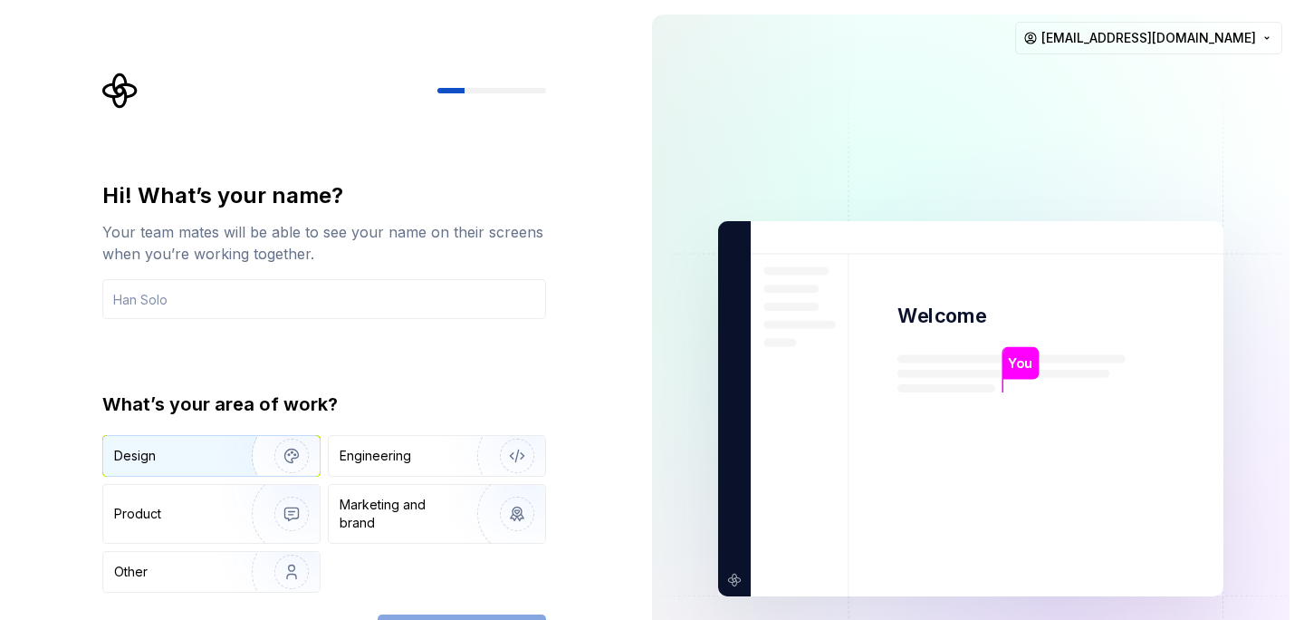
click at [224, 447] on img "button" at bounding box center [280, 455] width 116 height 121
click at [572, 428] on div "Hi! What’s your name? Your team mates will be able to see your name on their sc…" at bounding box center [319, 408] width 638 height 817
click at [250, 280] on input "text" at bounding box center [324, 299] width 444 height 40
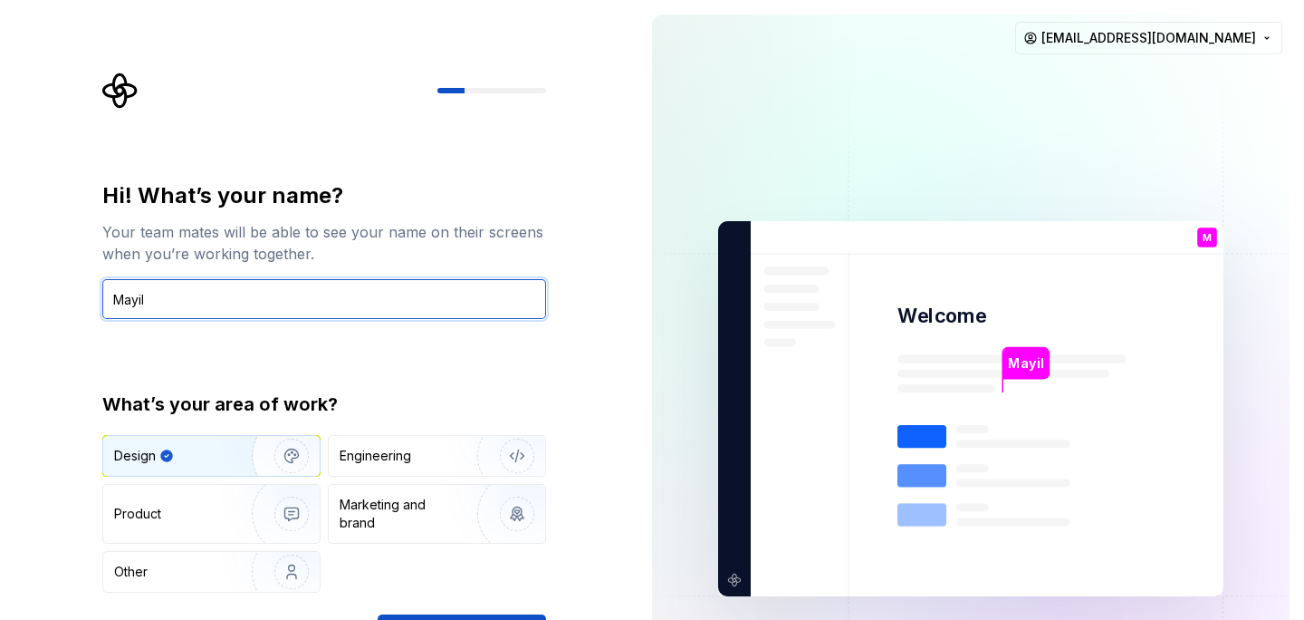
type input "Mayil"
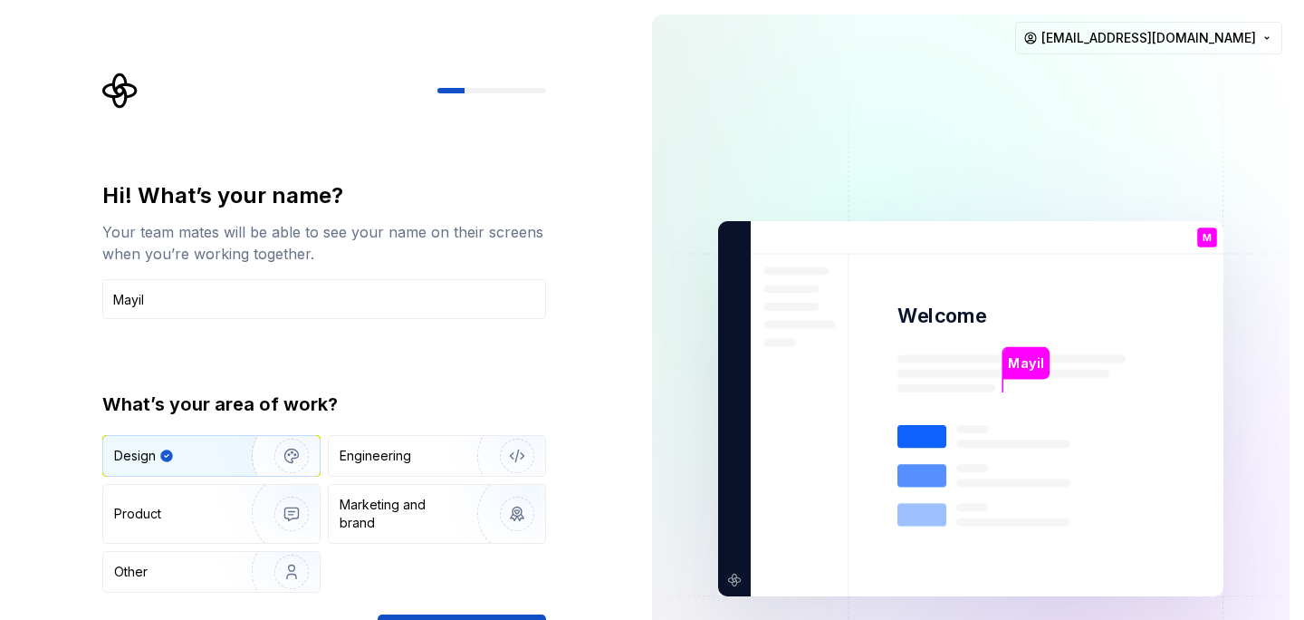
click at [540, 406] on div "What’s your area of work?" at bounding box center [324, 403] width 444 height 25
click at [226, 518] on img "button" at bounding box center [280, 513] width 116 height 121
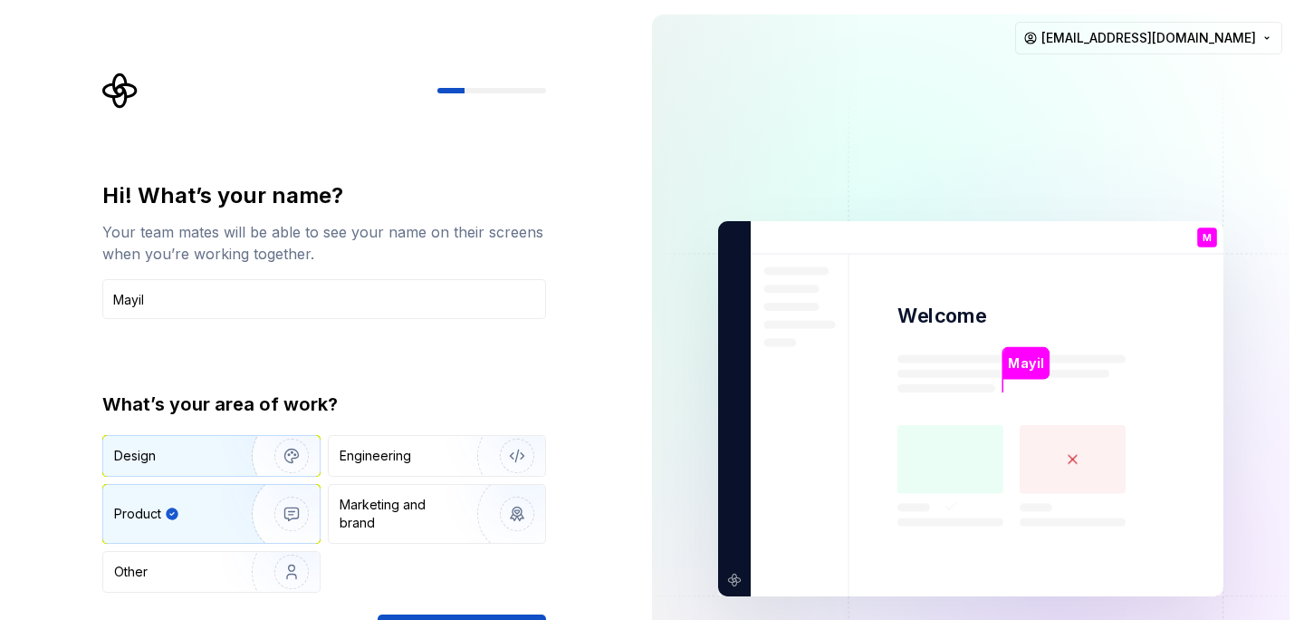
click at [282, 458] on img "button" at bounding box center [280, 455] width 116 height 121
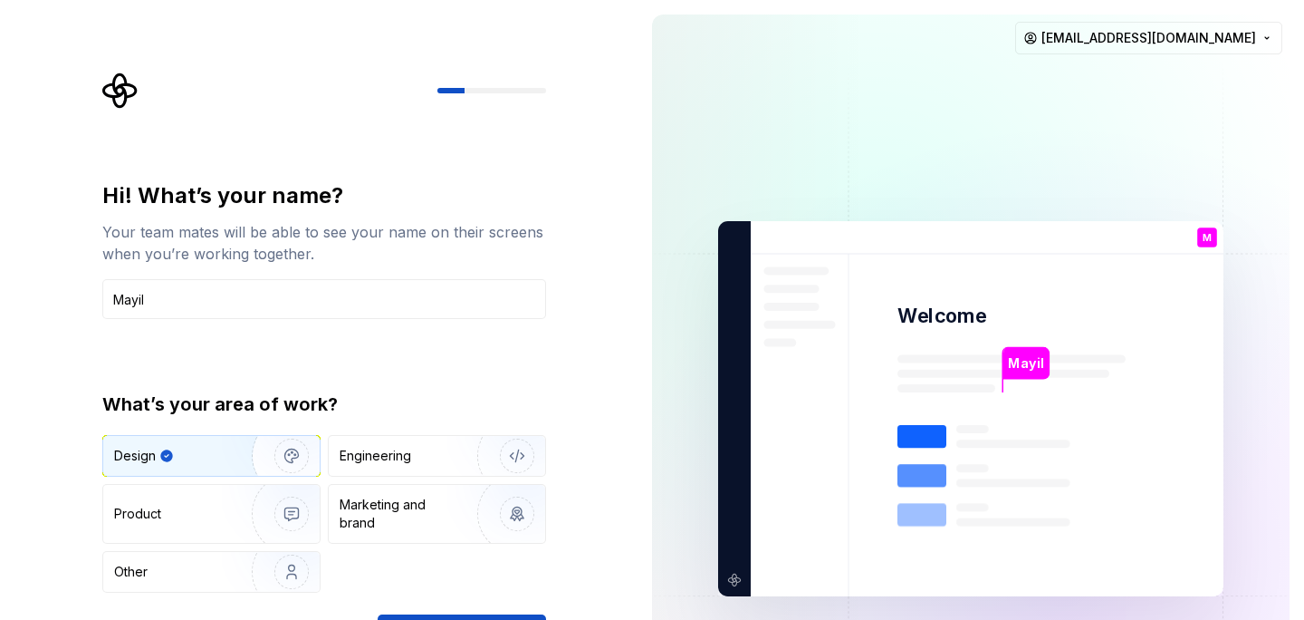
click at [616, 462] on div "Hi! What’s your name? Your team mates will be able to see your name on their sc…" at bounding box center [319, 408] width 638 height 817
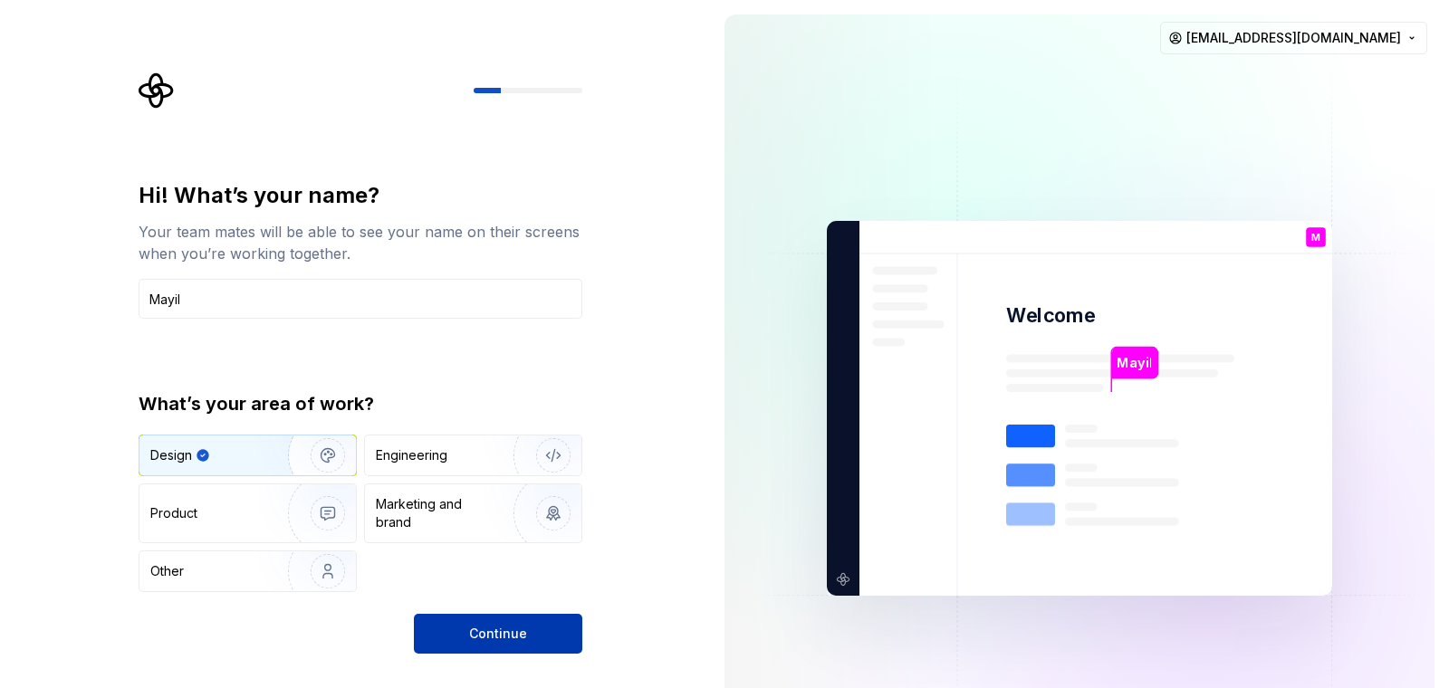
click at [515, 619] on span "Continue" at bounding box center [498, 634] width 58 height 18
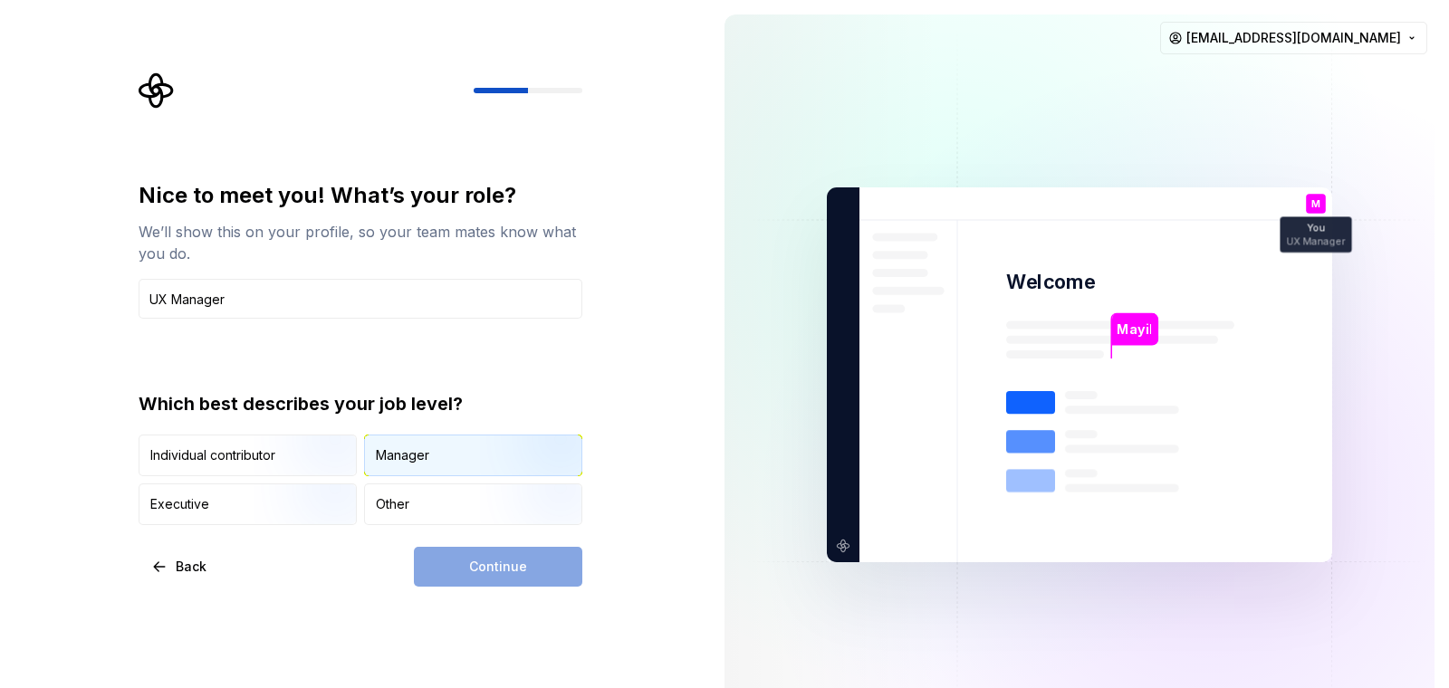
type input "UX Manager"
click at [446, 456] on div "Manager" at bounding box center [473, 456] width 216 height 40
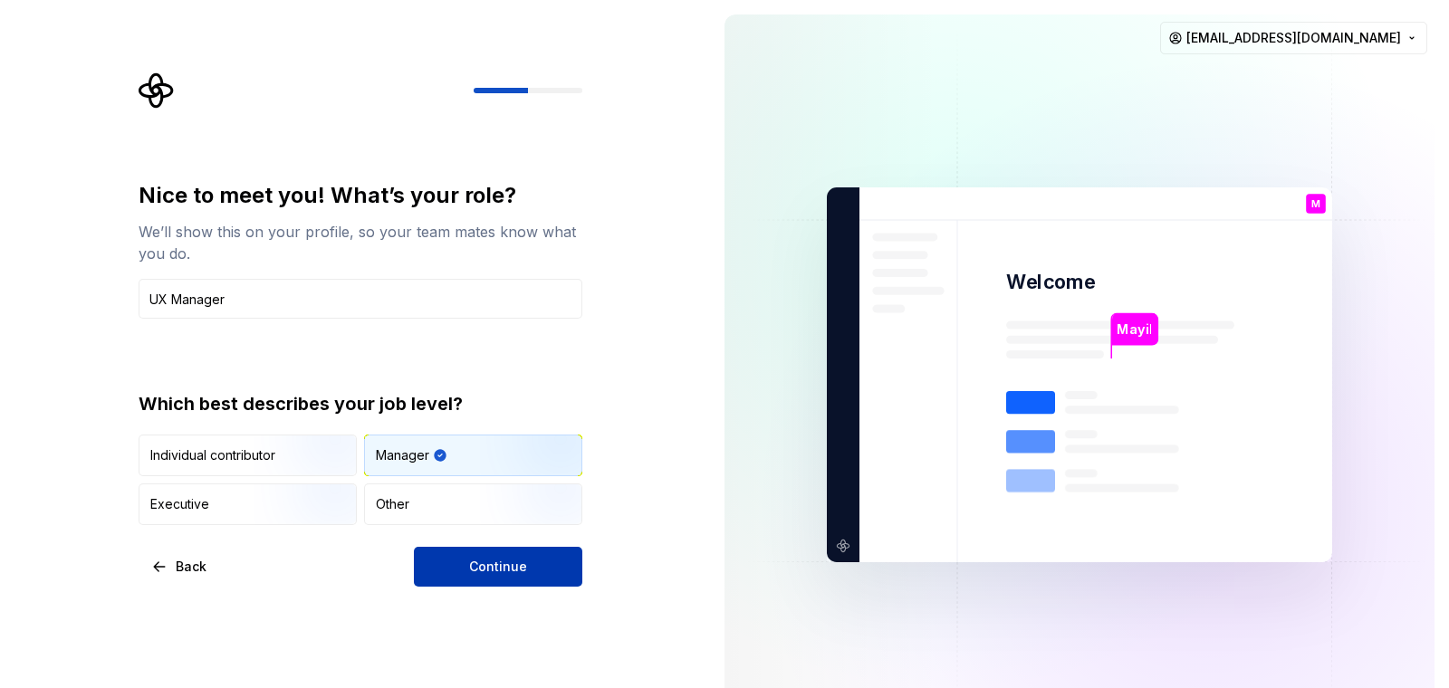
click at [512, 577] on button "Continue" at bounding box center [498, 567] width 168 height 40
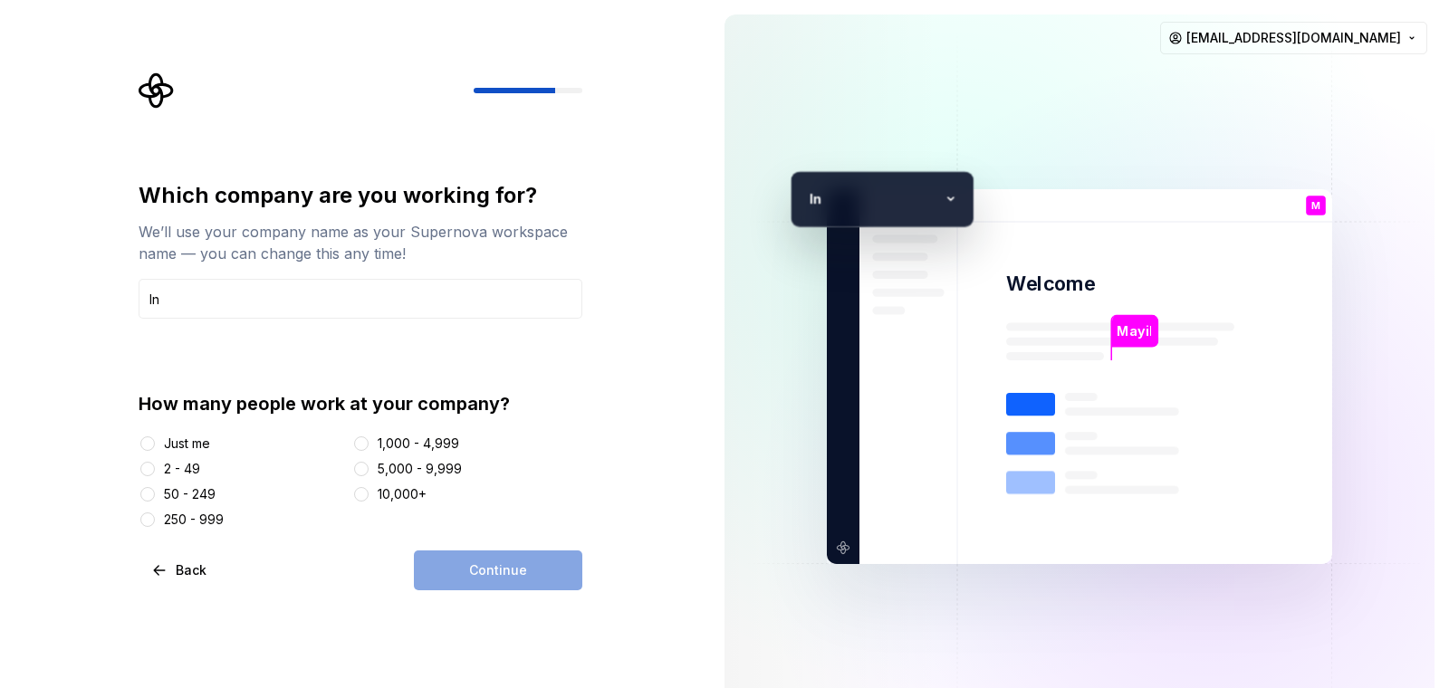
type input "Incture Technologies"
click at [210, 515] on div "250 - 999" at bounding box center [194, 520] width 60 height 18
click at [155, 515] on button "250 - 999" at bounding box center [147, 520] width 14 height 14
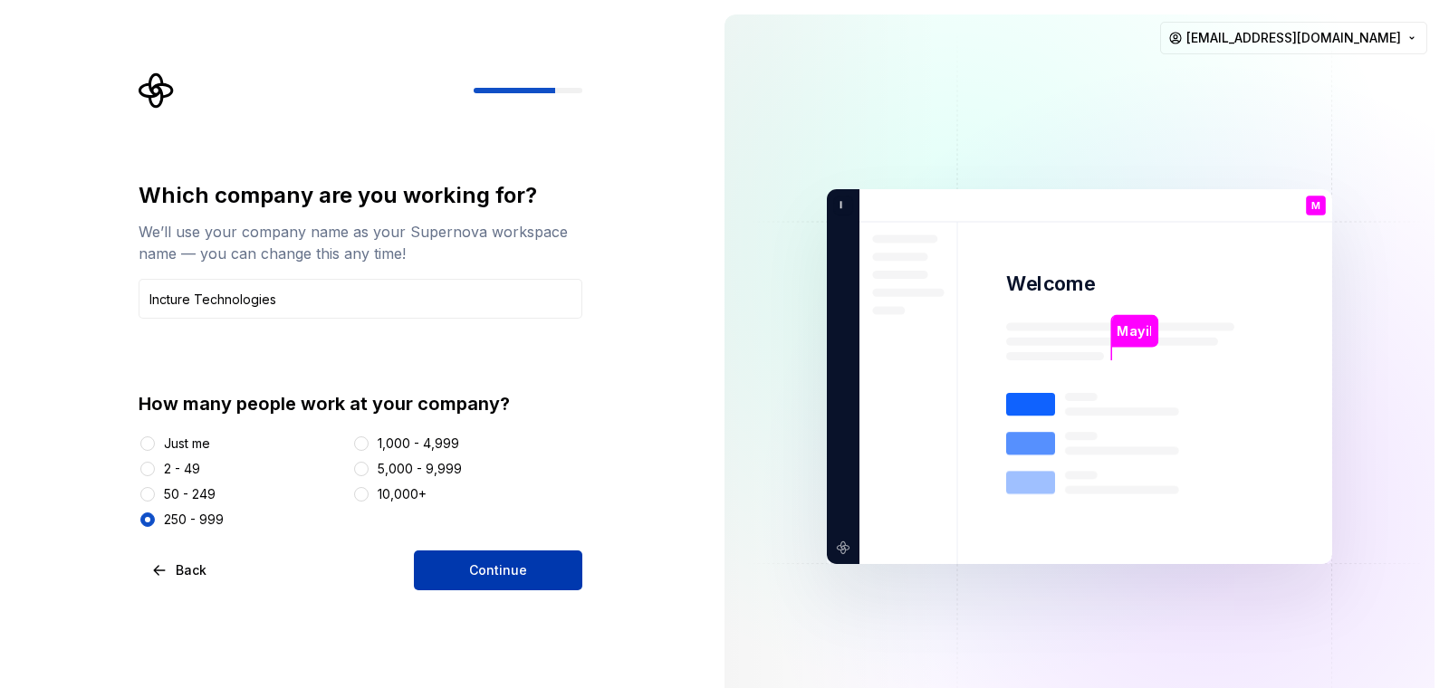
click at [467, 558] on button "Continue" at bounding box center [498, 571] width 168 height 40
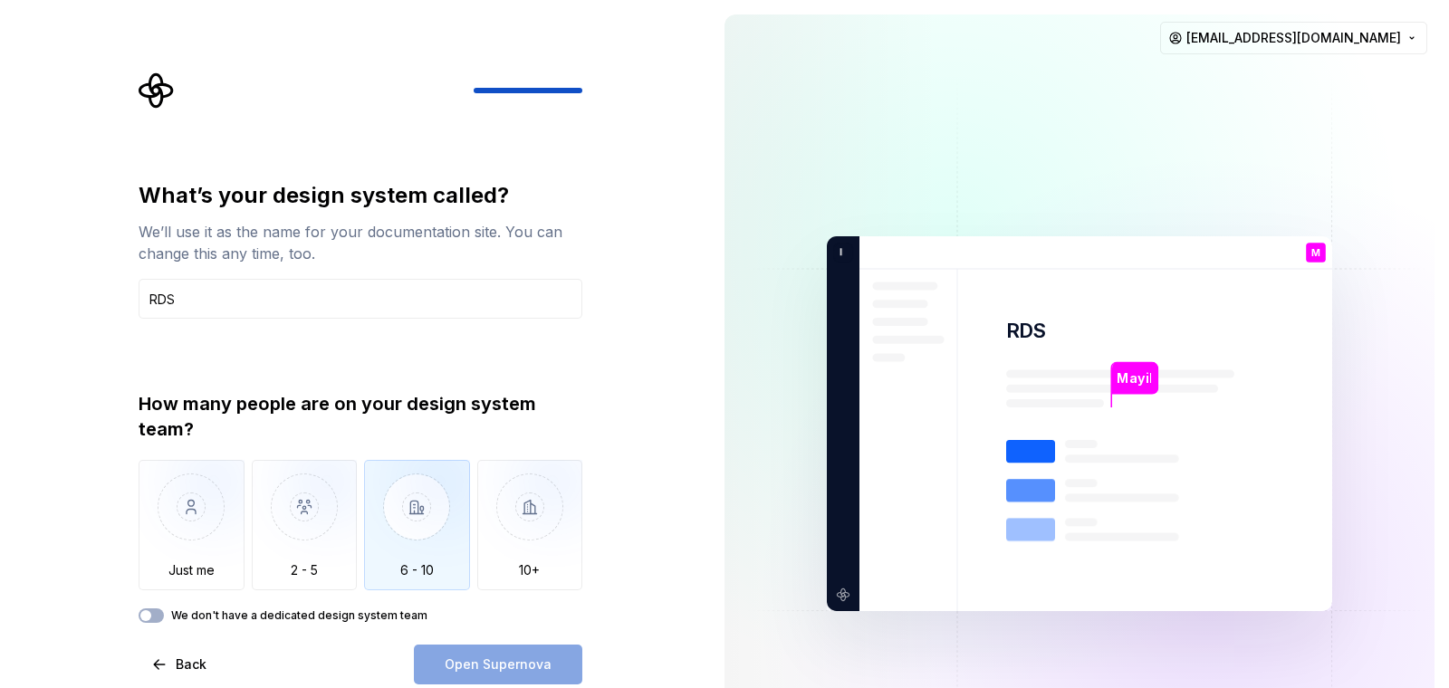
type input "RDS"
click at [413, 533] on img "button" at bounding box center [417, 520] width 106 height 121
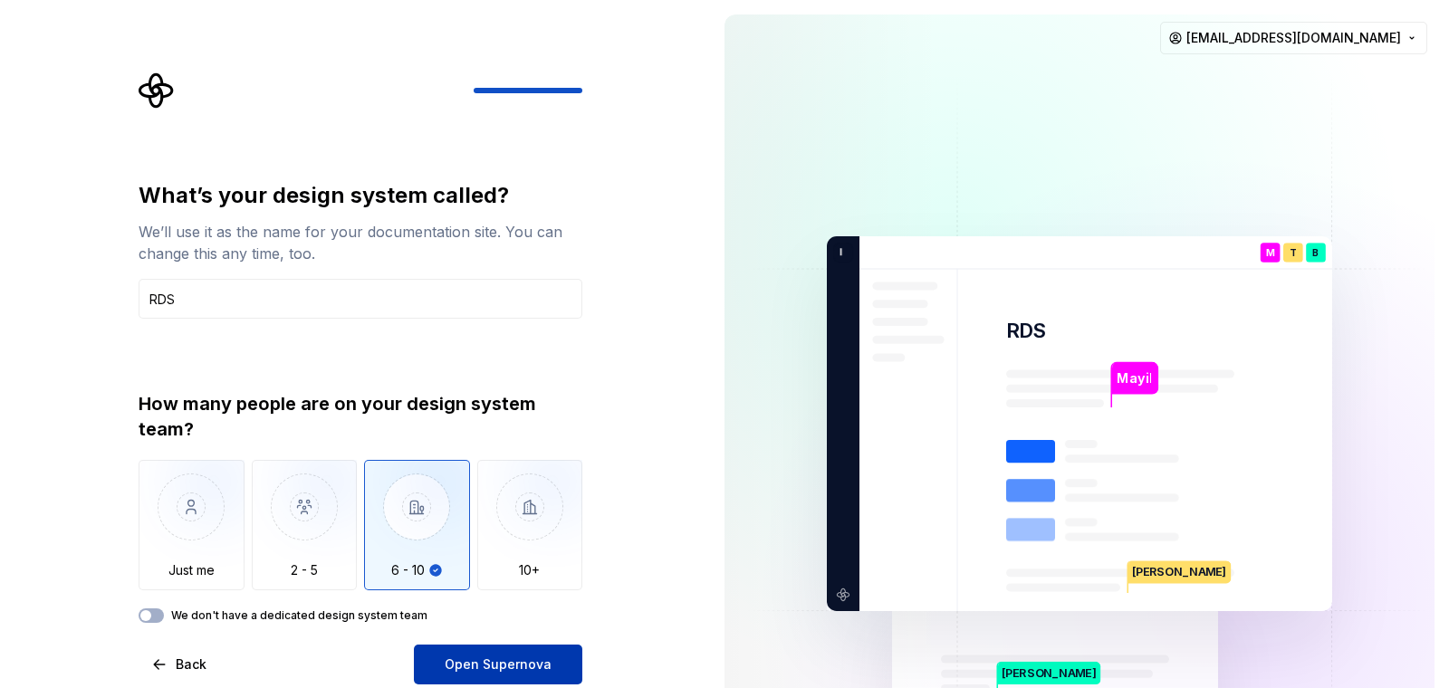
click at [491, 619] on button "Open Supernova" at bounding box center [498, 665] width 168 height 40
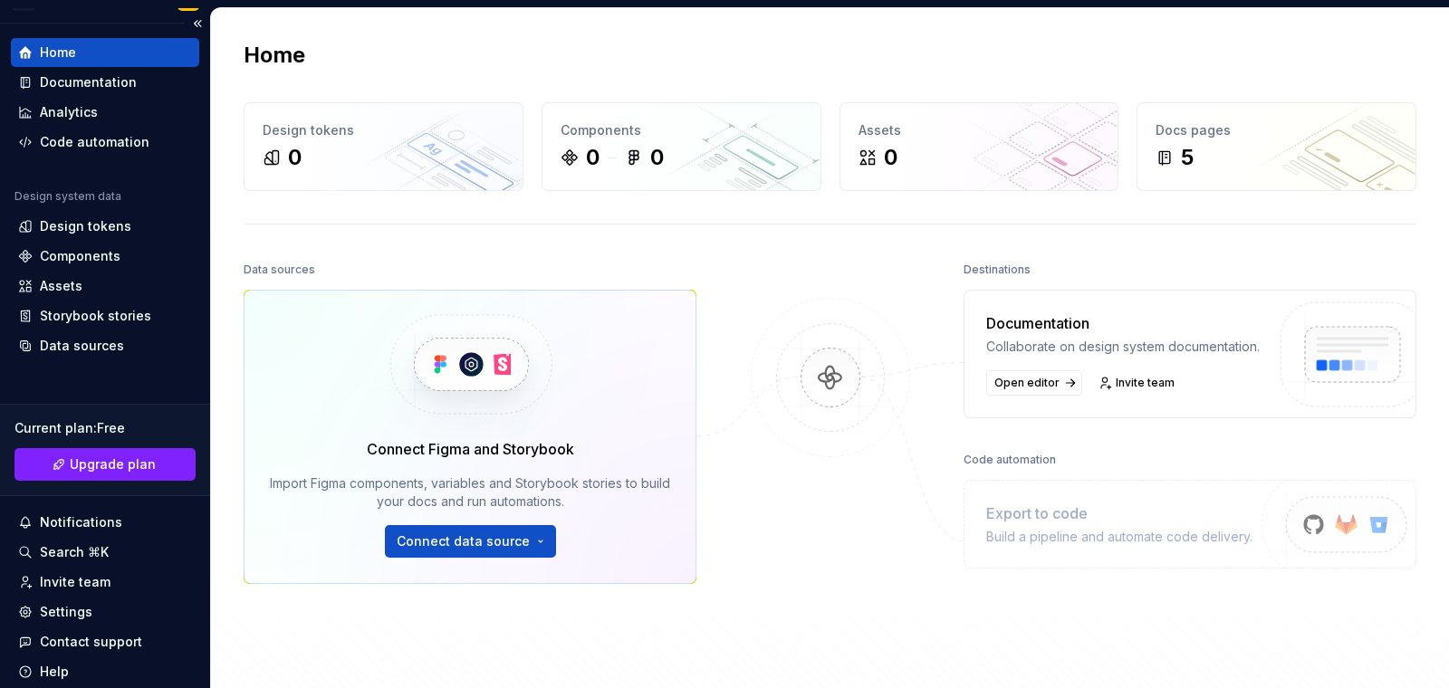
scroll to position [18, 0]
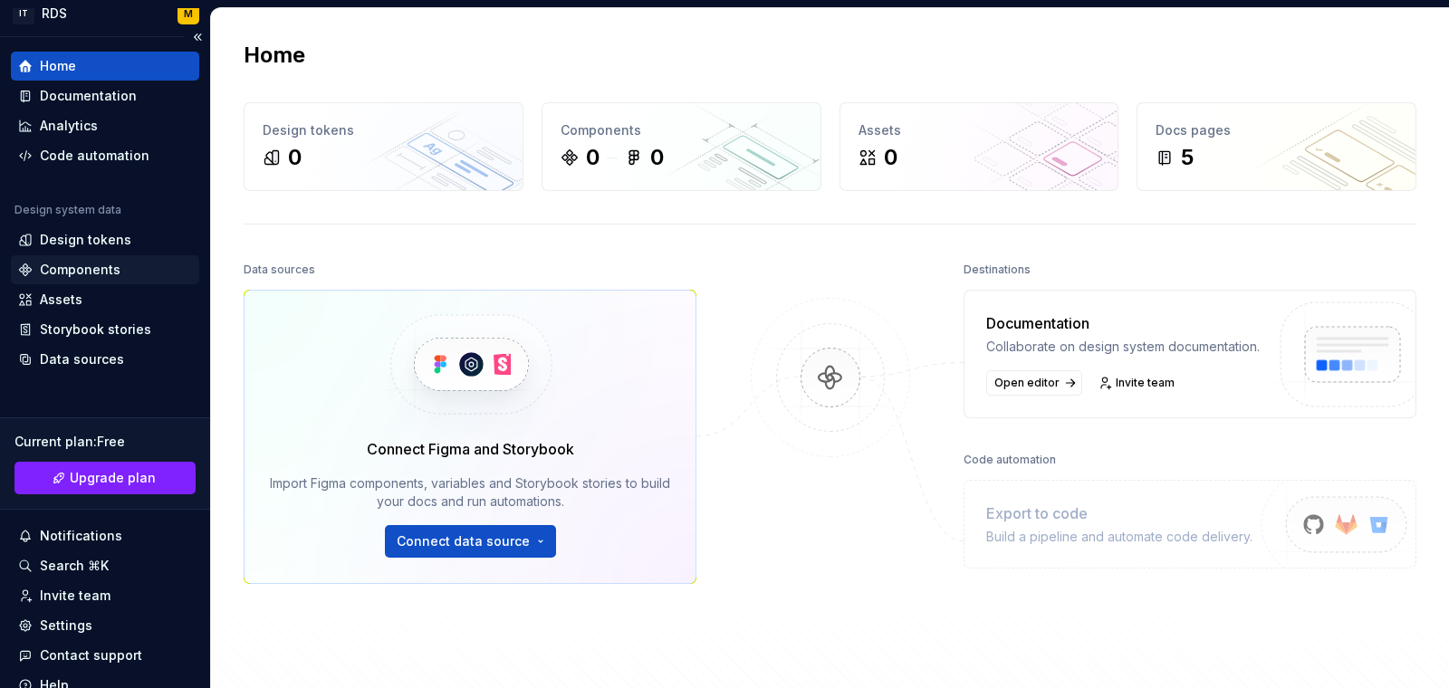
click at [112, 268] on div "Components" at bounding box center [80, 270] width 81 height 18
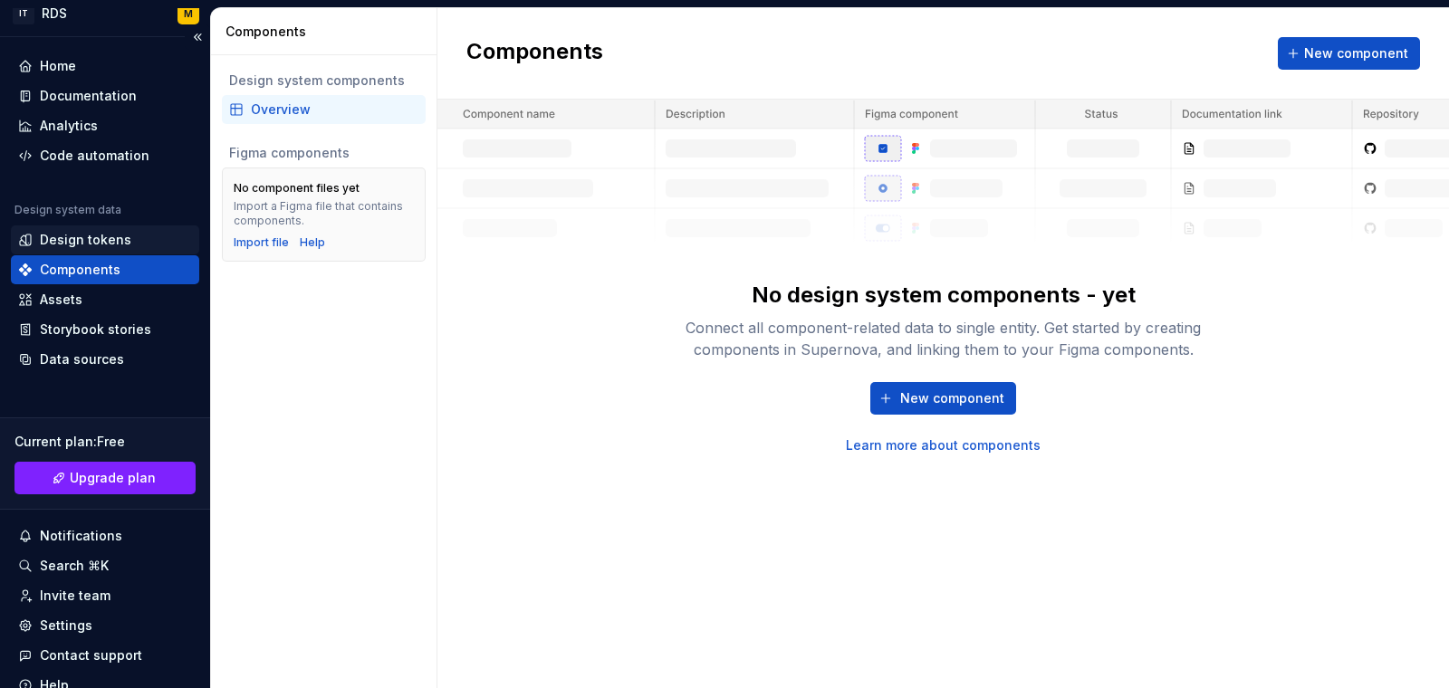
click at [114, 233] on div "Design tokens" at bounding box center [85, 240] width 91 height 18
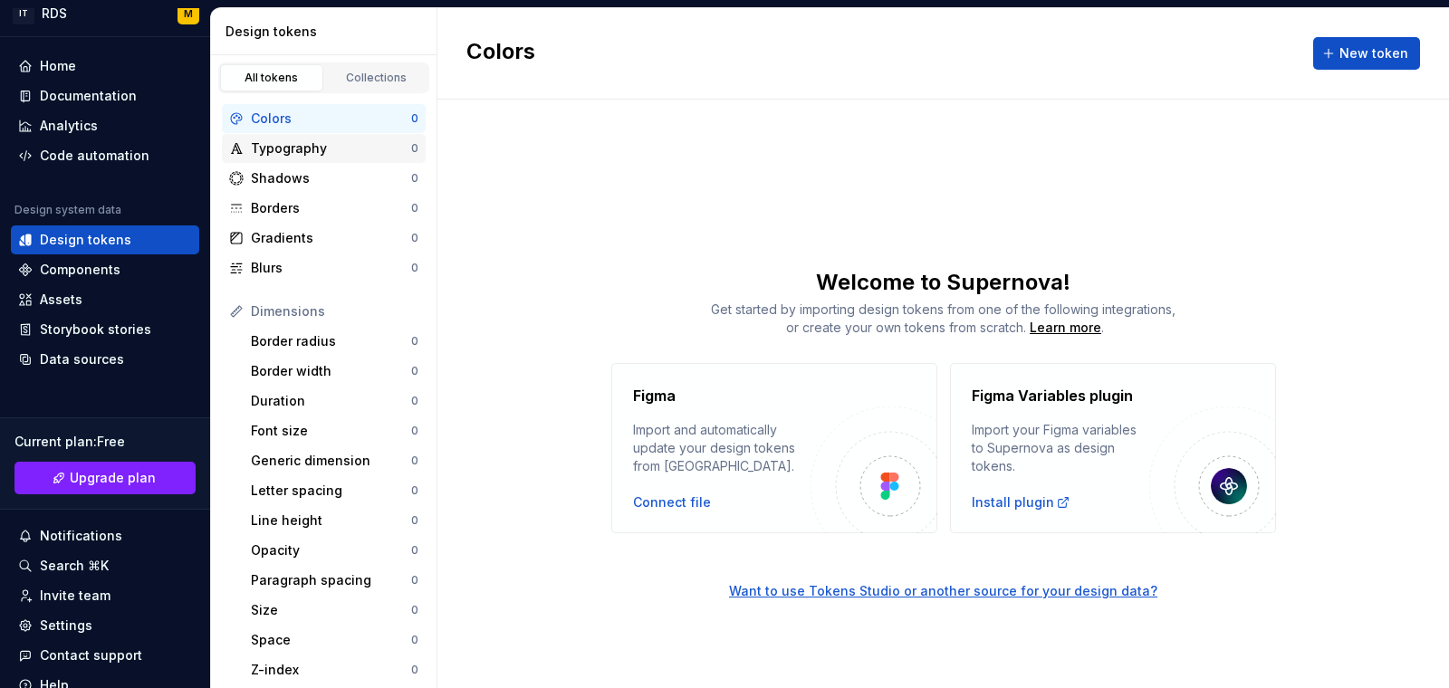
click at [370, 148] on div "Typography" at bounding box center [331, 148] width 160 height 18
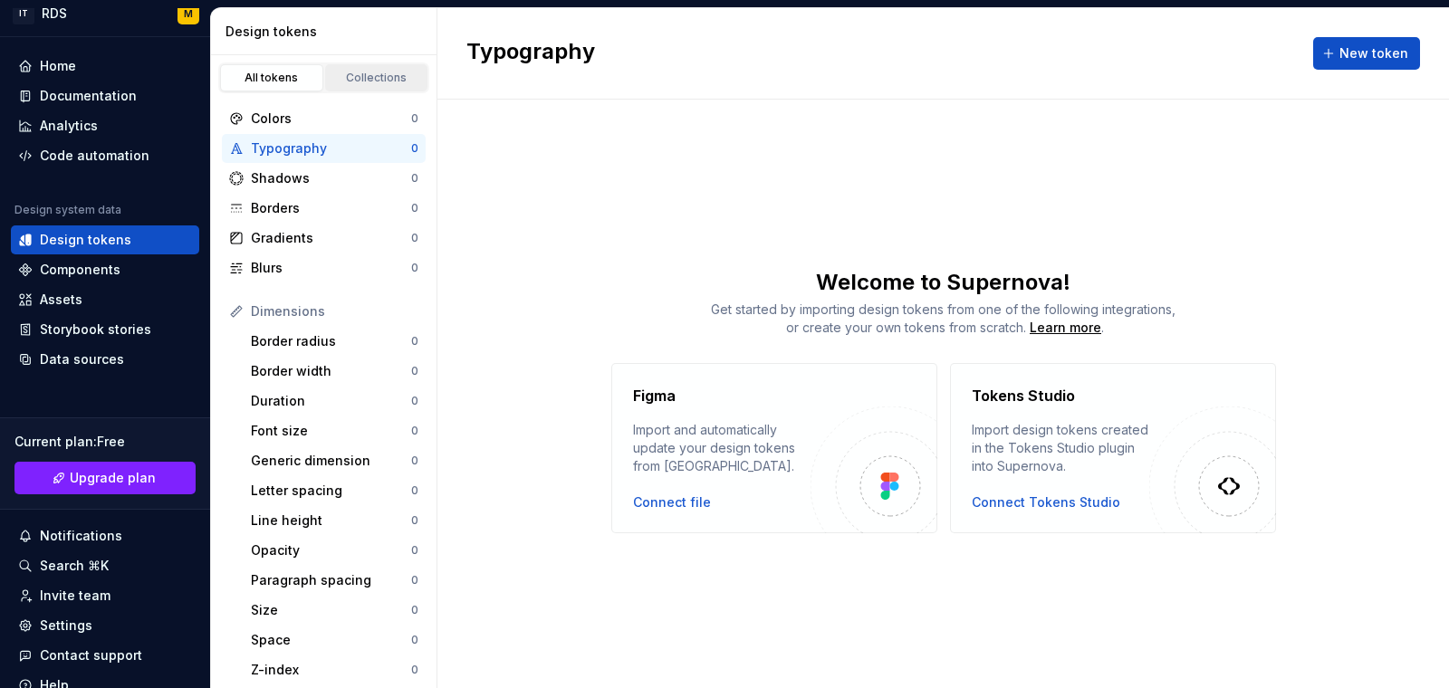
click at [378, 82] on div "Collections" at bounding box center [377, 78] width 91 height 14
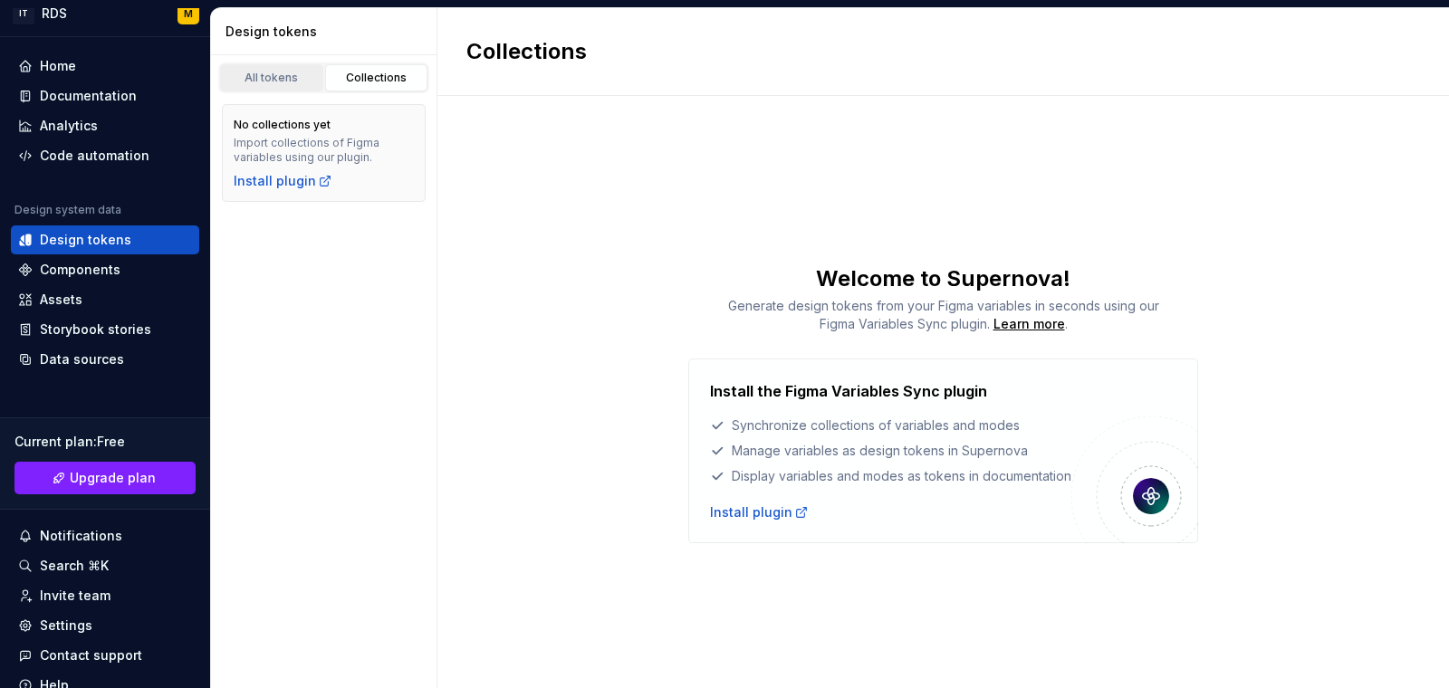
click at [301, 71] on div "All tokens" at bounding box center [271, 78] width 91 height 14
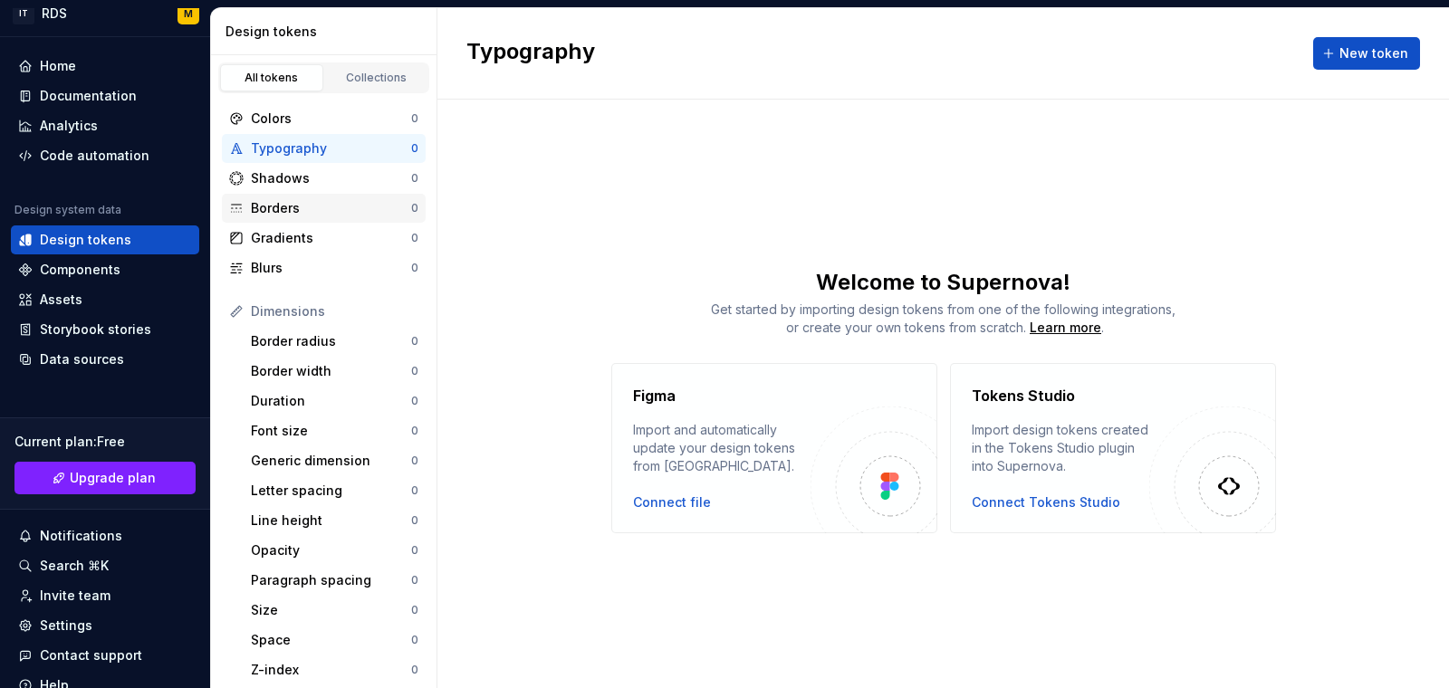
click at [314, 200] on div "Borders" at bounding box center [331, 208] width 160 height 18
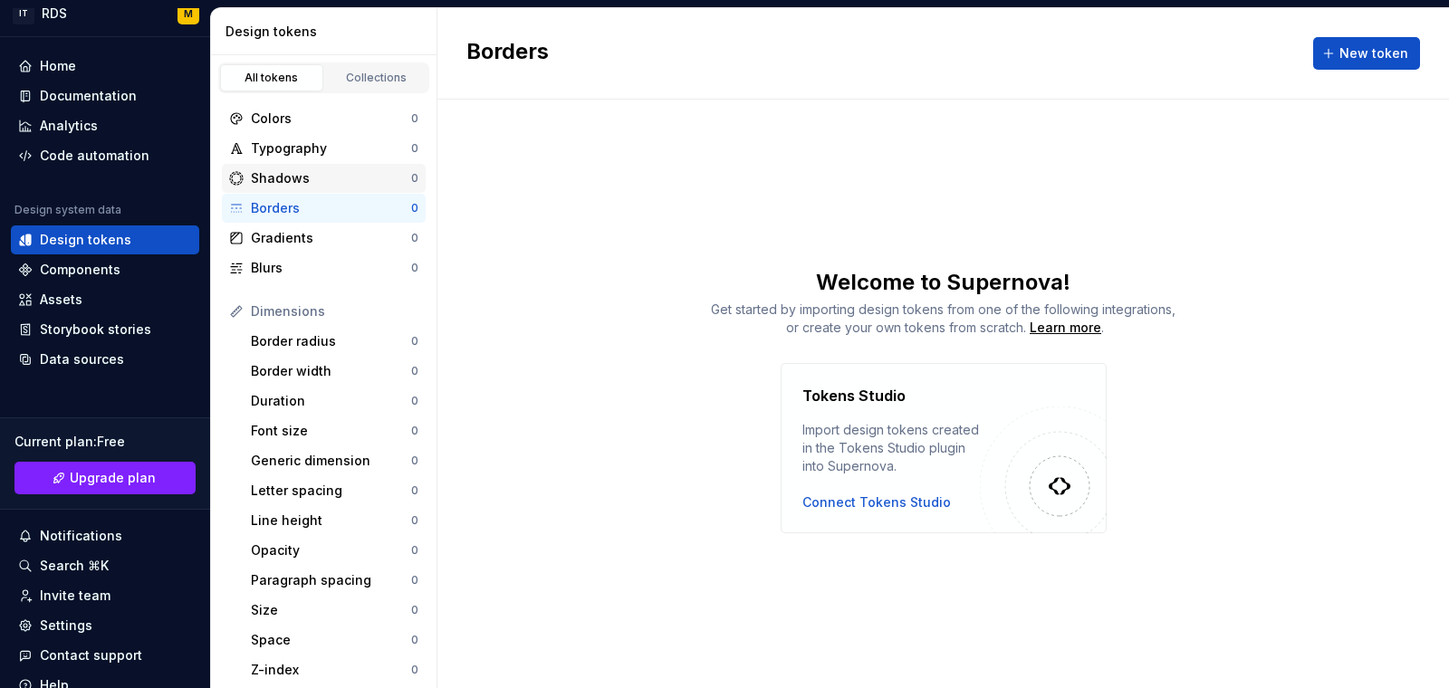
click at [324, 177] on div "Shadows" at bounding box center [331, 178] width 160 height 18
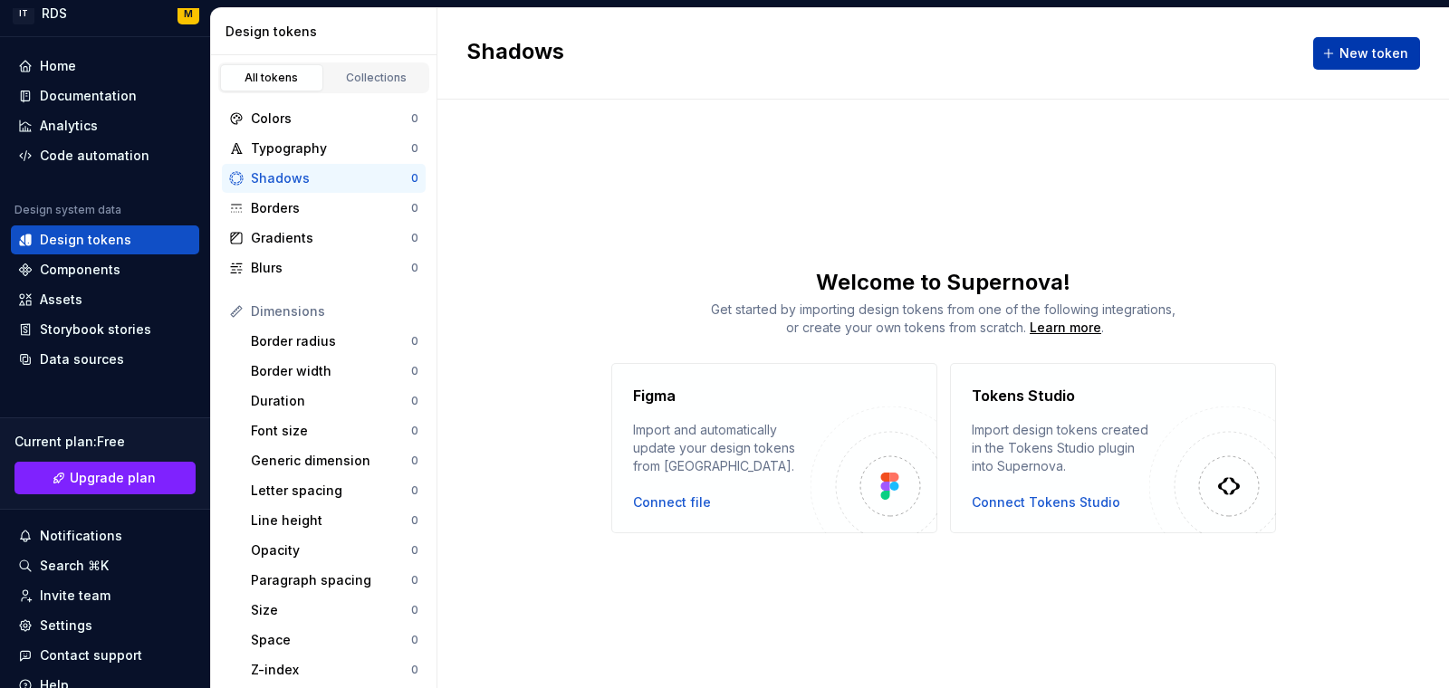
click at [1303, 52] on span "New token" at bounding box center [1374, 53] width 69 height 18
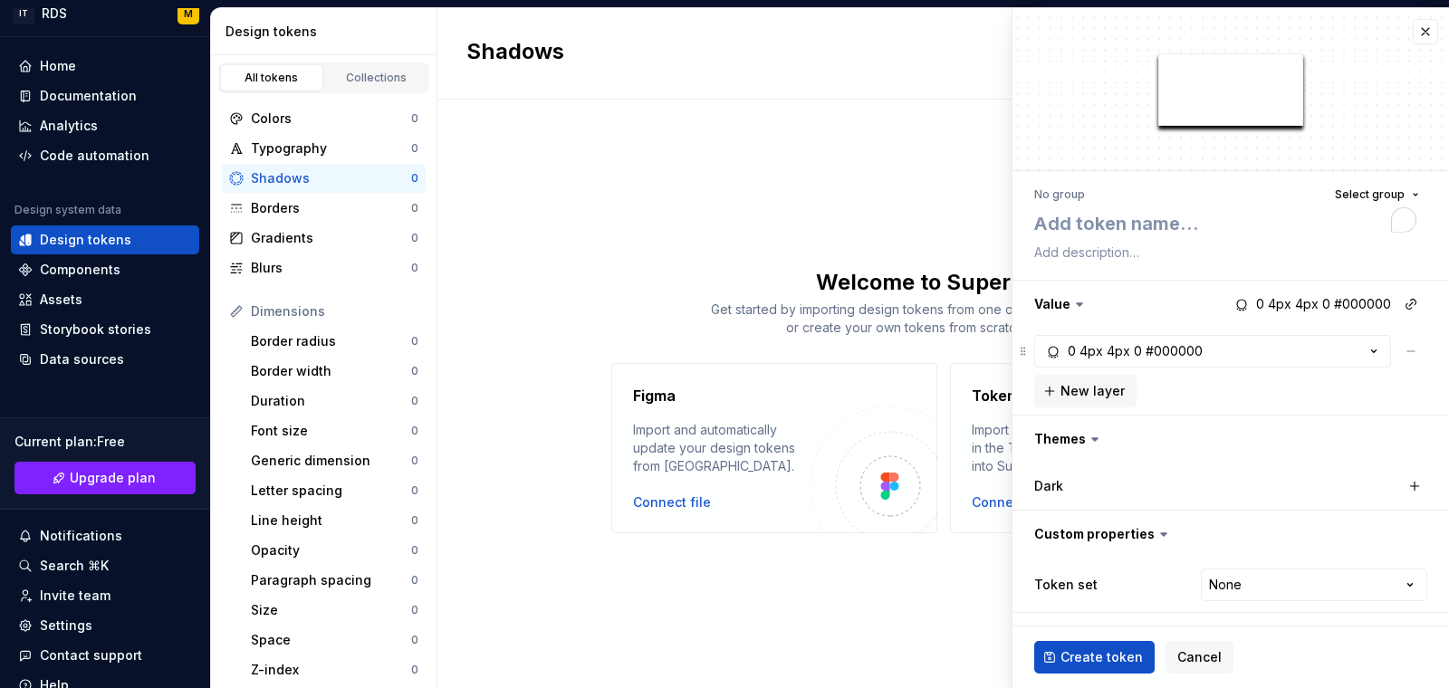
type textarea "*"
click at [1198, 619] on button "Cancel" at bounding box center [1200, 657] width 68 height 33
click at [1205, 619] on span "Cancel" at bounding box center [1200, 658] width 44 height 18
click at [1303, 28] on button "button" at bounding box center [1425, 31] width 25 height 25
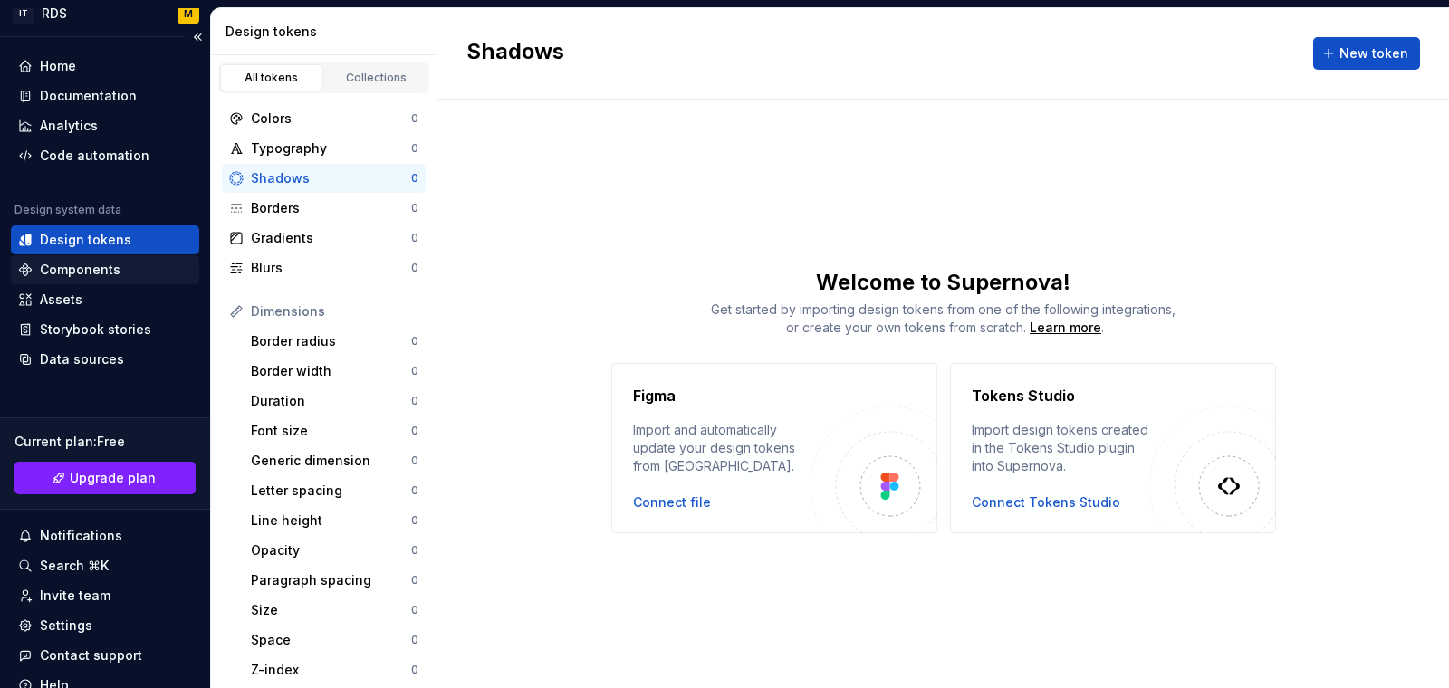
click at [119, 278] on div "Components" at bounding box center [105, 269] width 188 height 29
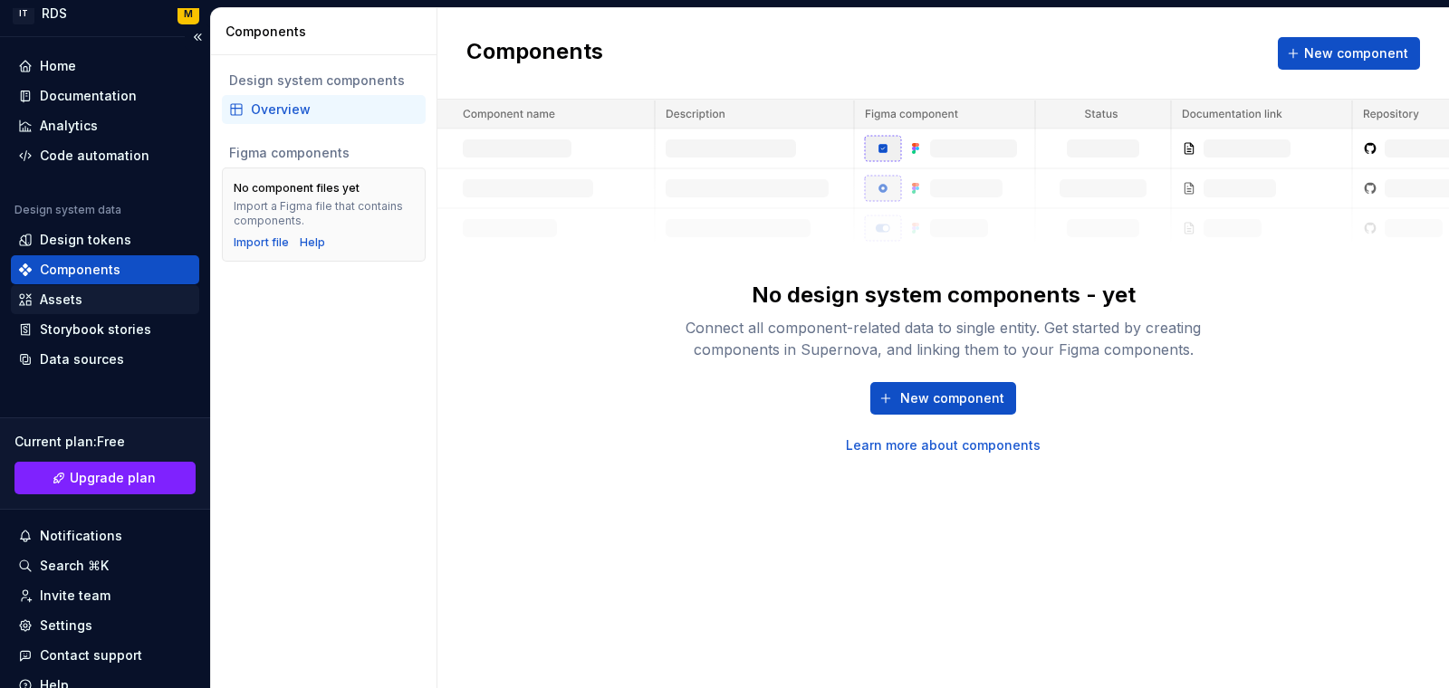
click at [119, 296] on div "Assets" at bounding box center [105, 300] width 174 height 18
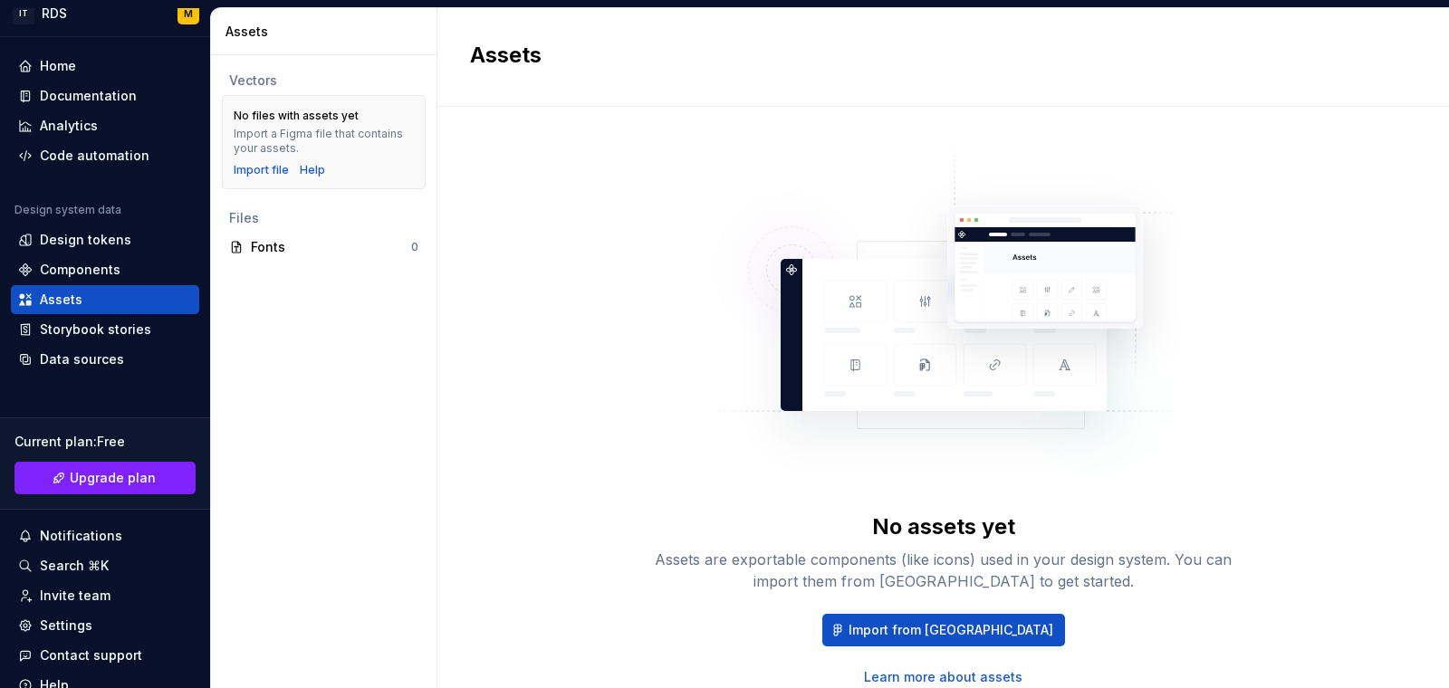
click at [313, 227] on div "Files" at bounding box center [324, 218] width 204 height 29
click at [313, 244] on div "Fonts" at bounding box center [331, 247] width 160 height 18
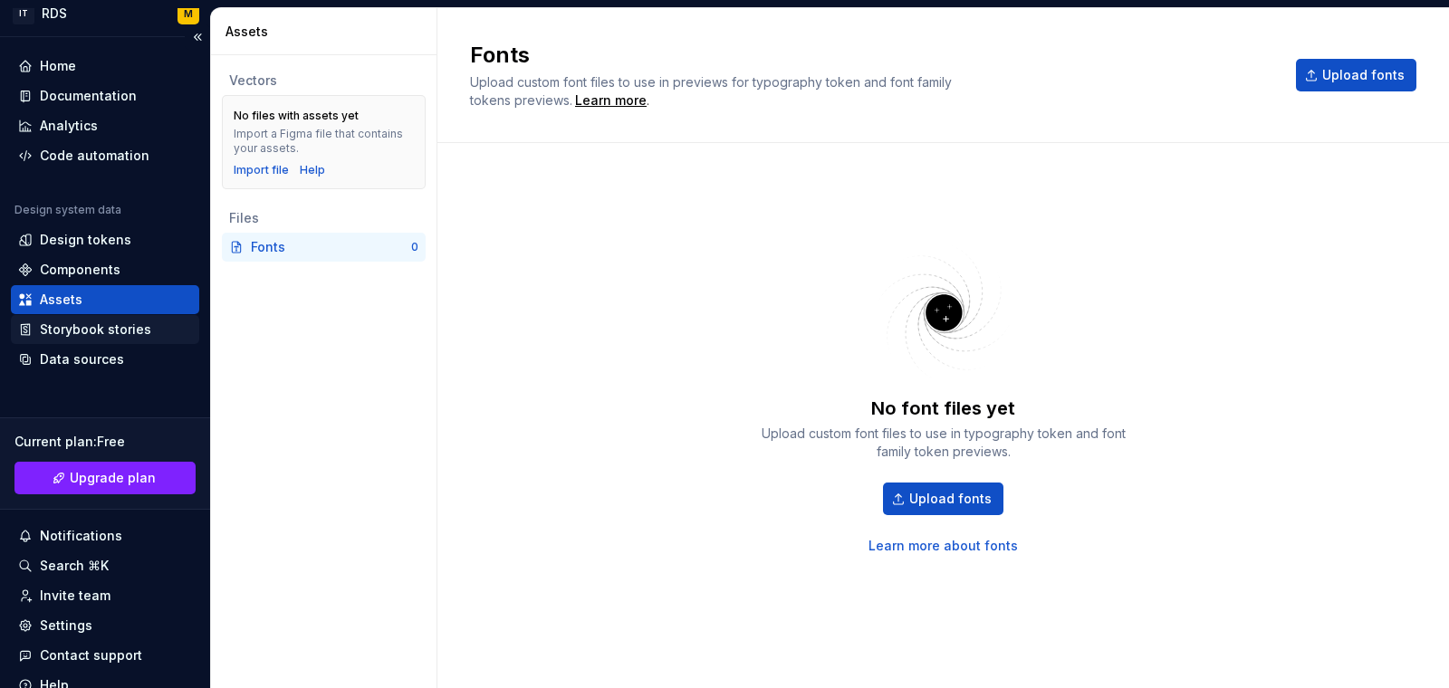
click at [133, 330] on div "Storybook stories" at bounding box center [95, 330] width 111 height 18
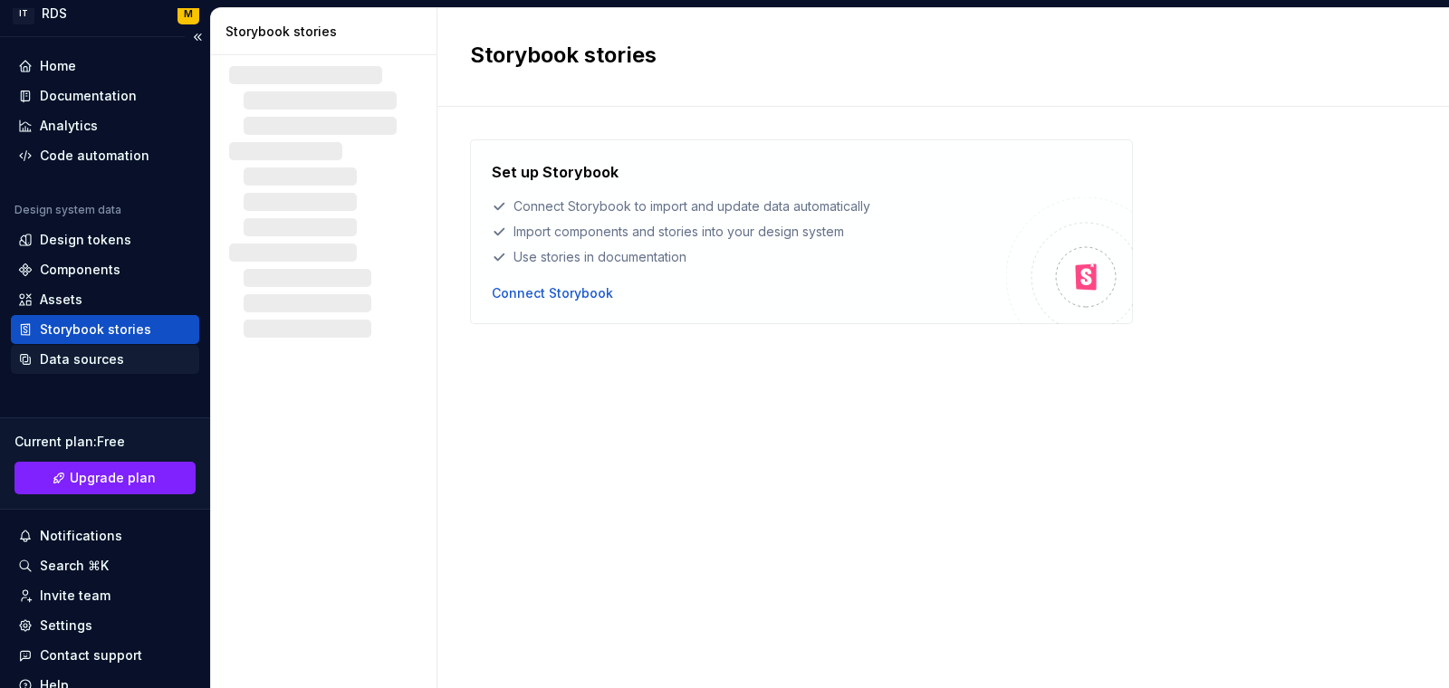
click at [66, 368] on div "Data sources" at bounding box center [105, 359] width 188 height 29
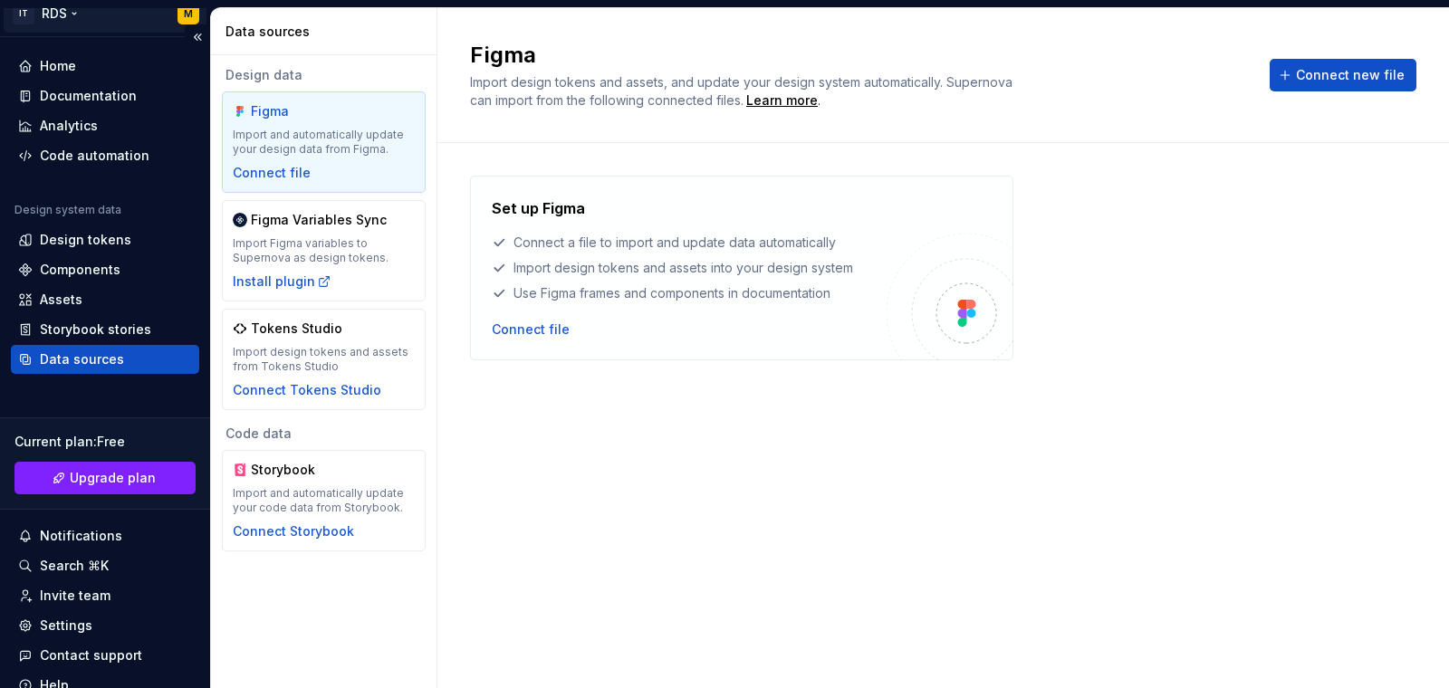
click at [42, 12] on html "IT RDS M Home Documentation Analytics Code automation Design system data Design…" at bounding box center [724, 344] width 1449 height 688
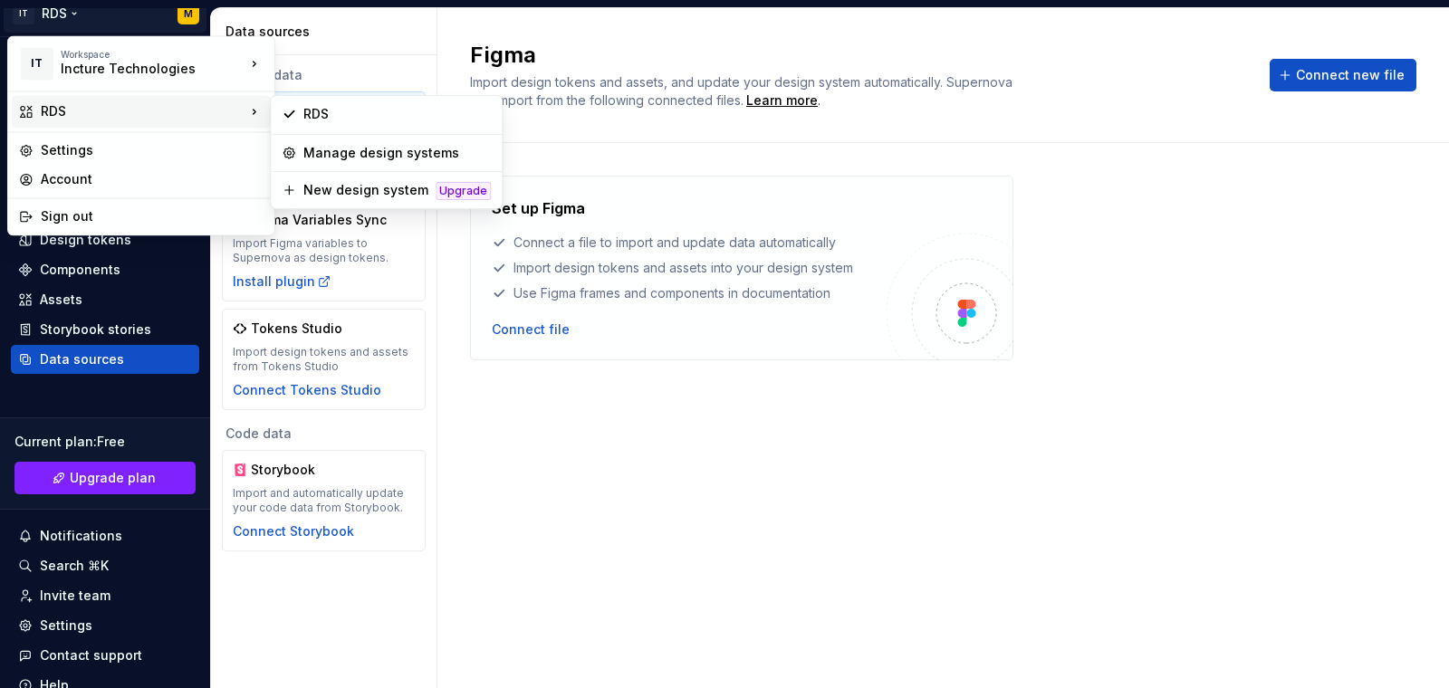
click at [147, 124] on div "RDS" at bounding box center [141, 111] width 259 height 33
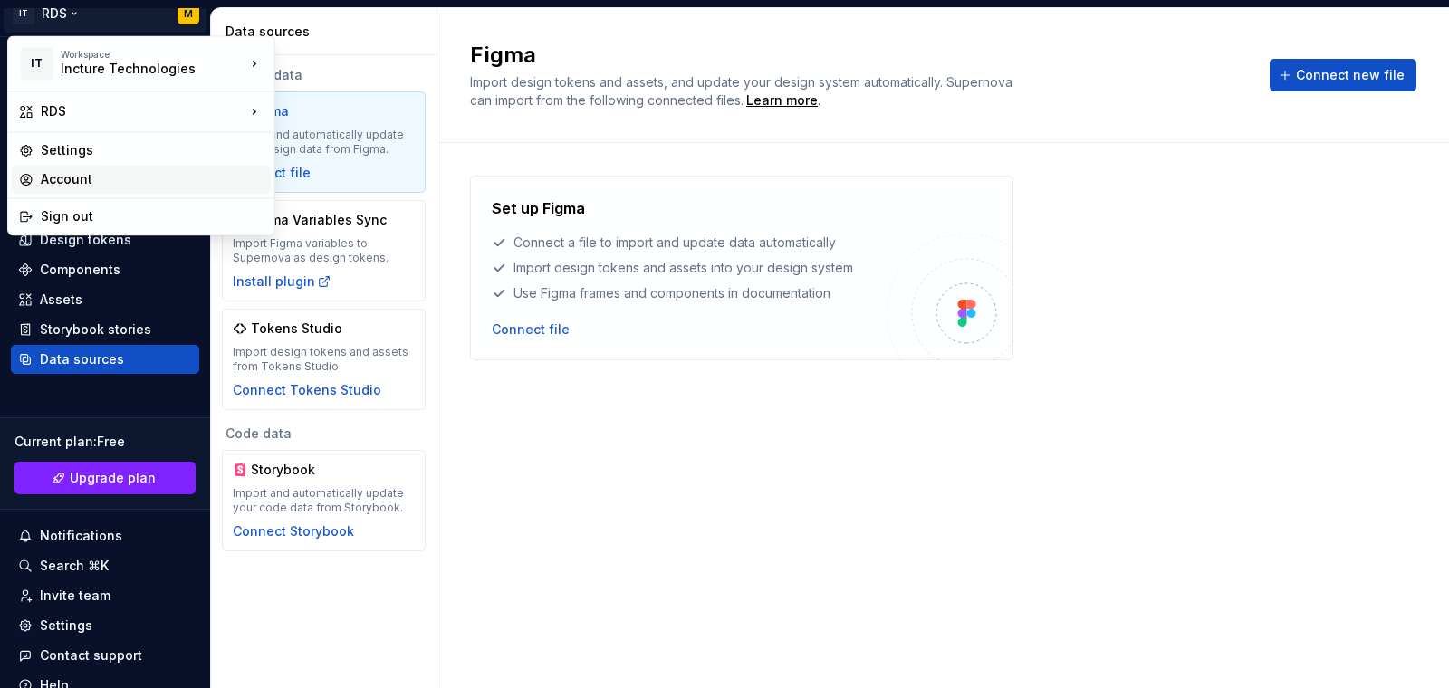
click at [161, 181] on div "Account" at bounding box center [152, 179] width 223 height 18
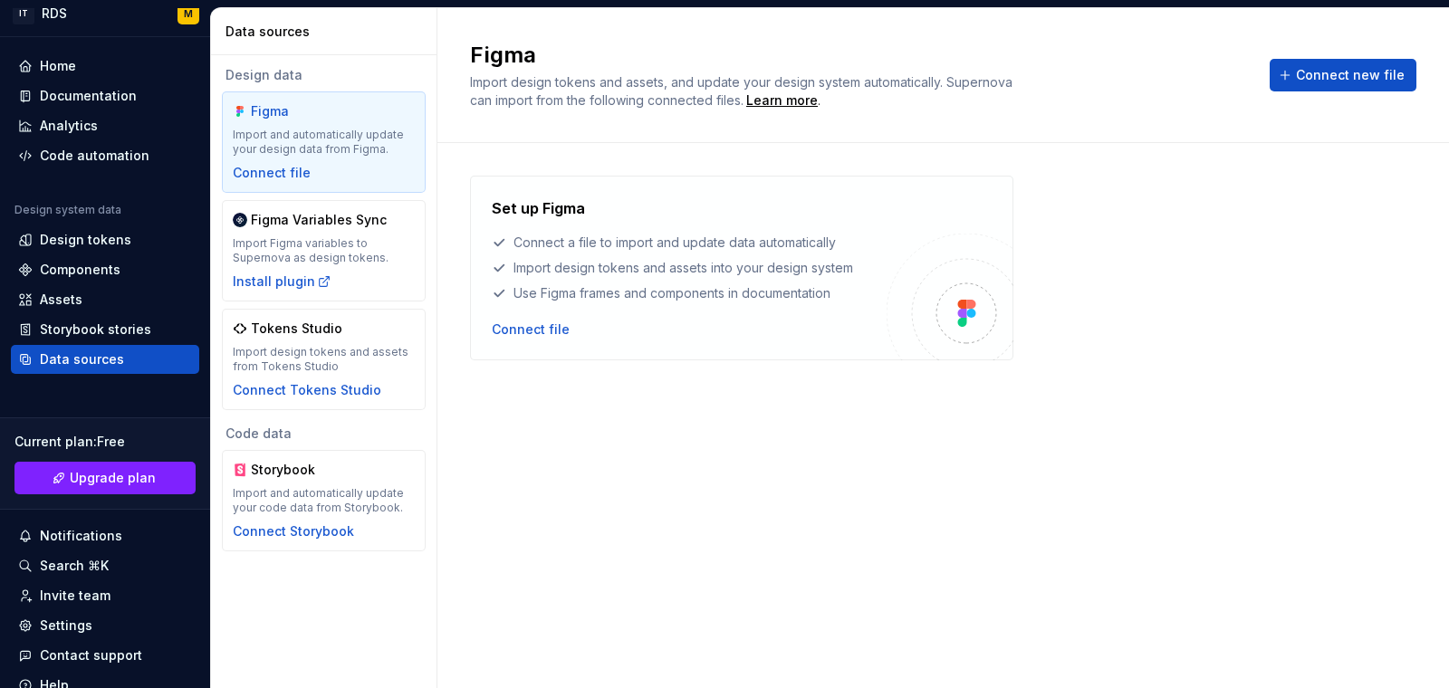
scroll to position [3, 0]
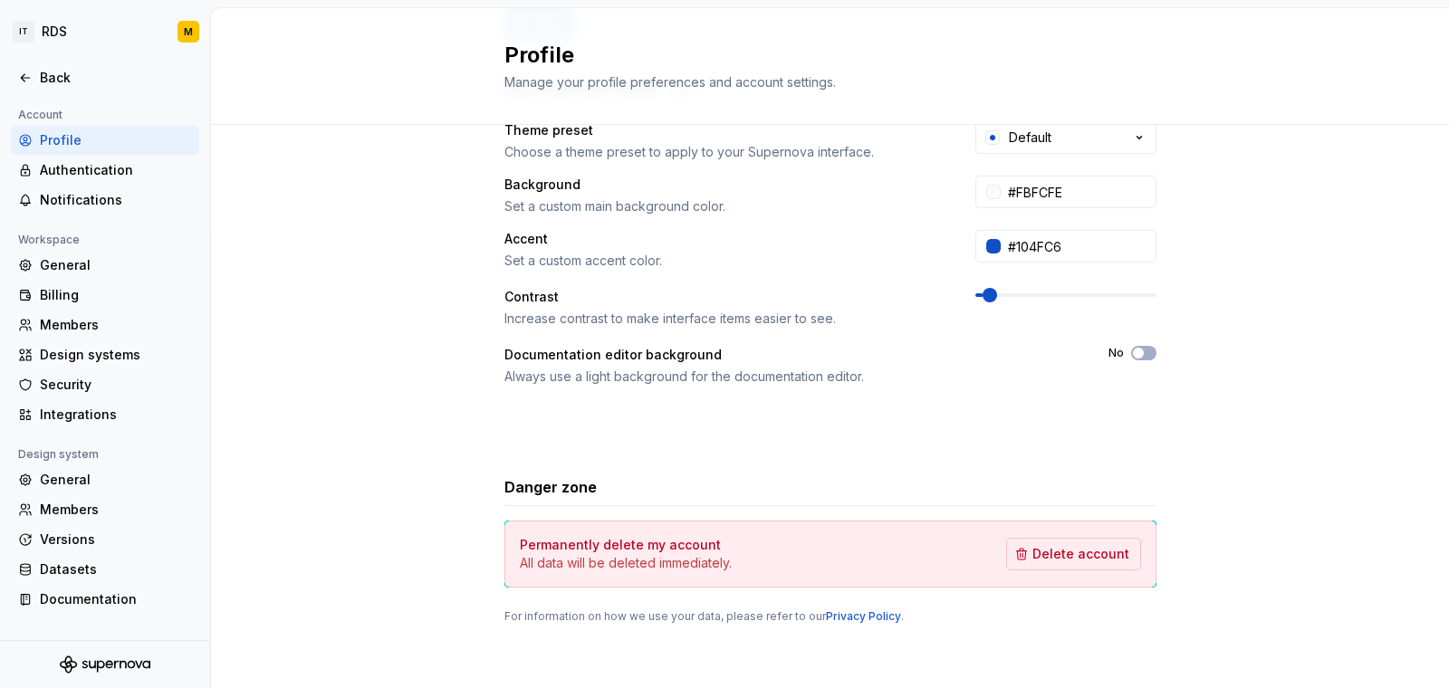
scroll to position [347, 0]
click at [64, 186] on div "Notifications" at bounding box center [105, 200] width 188 height 29
click at [99, 168] on div "Authentication" at bounding box center [116, 170] width 152 height 18
